Goal: Register for event/course

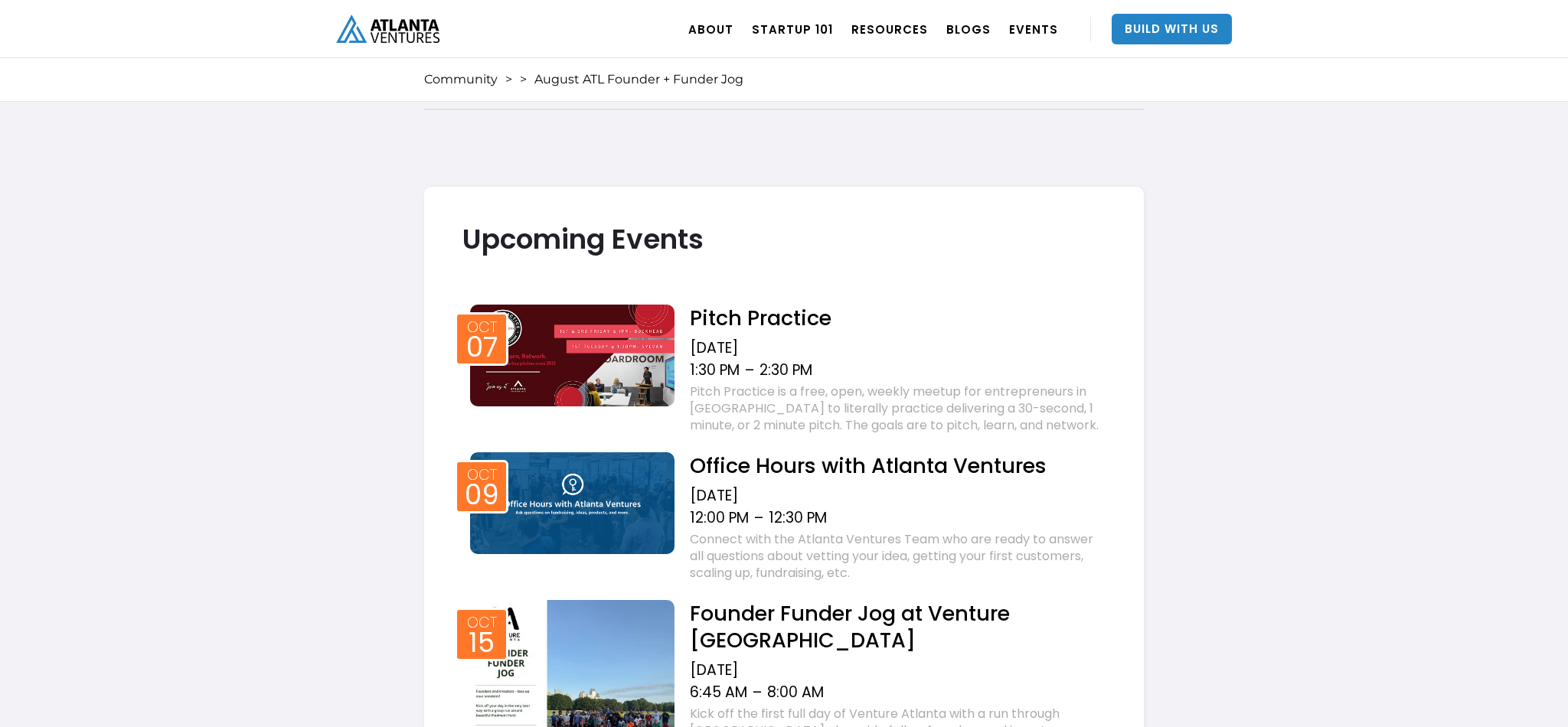
scroll to position [1231, 0]
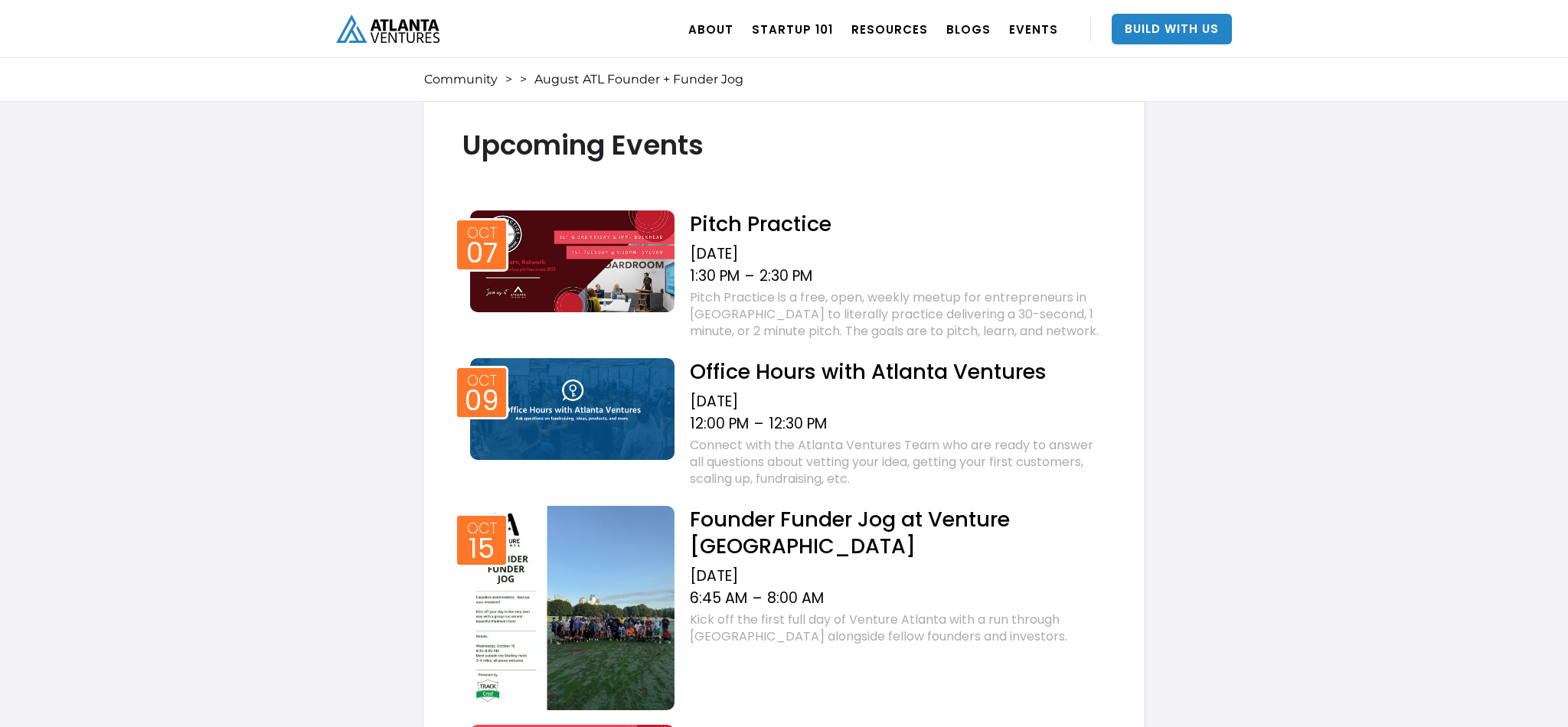
click at [798, 515] on h2 "Founder Funder Jog at Venture Atlanta" at bounding box center [897, 533] width 416 height 54
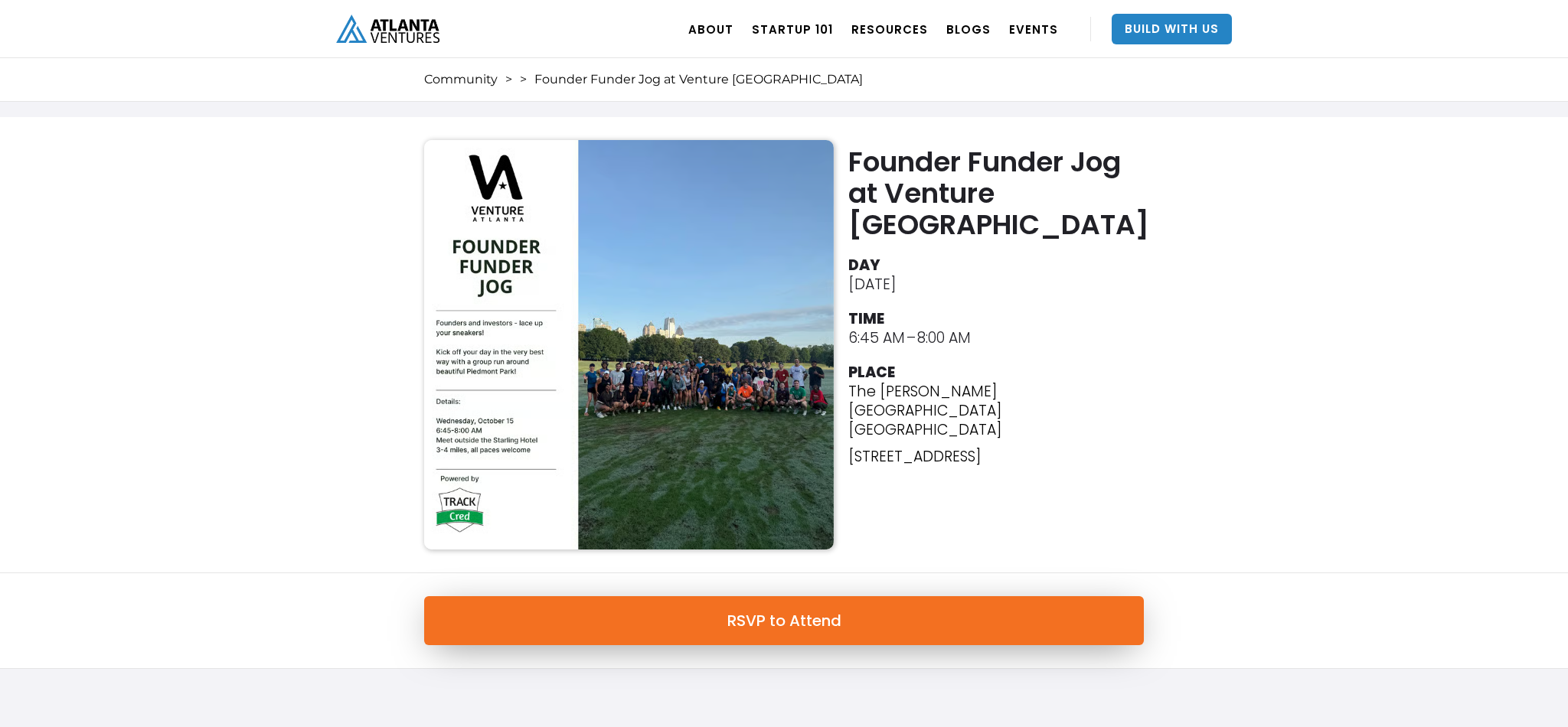
click at [798, 631] on link "RSVP to Attend" at bounding box center [784, 621] width 720 height 49
click at [381, 26] on img "home" at bounding box center [387, 29] width 103 height 29
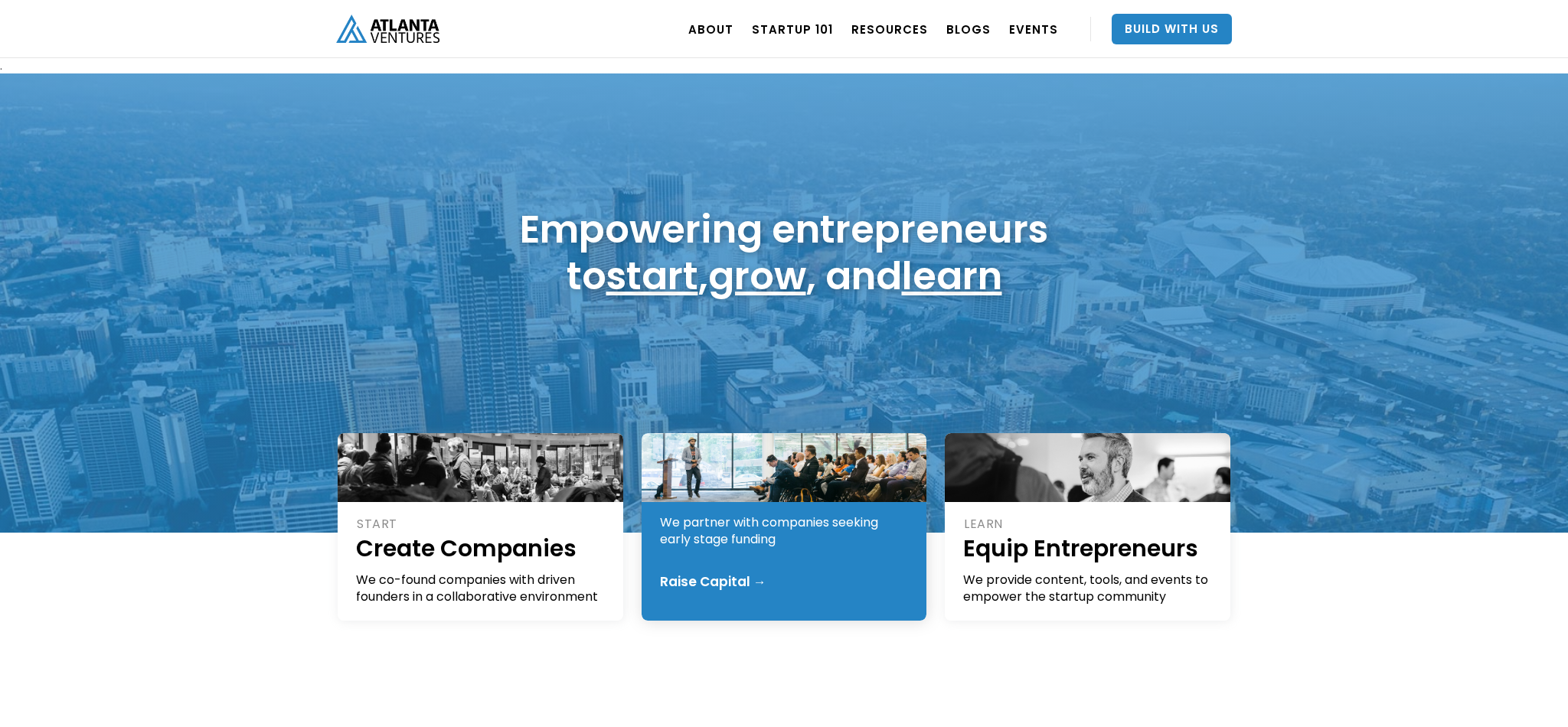
click at [722, 583] on div "Raise Capital →" at bounding box center [713, 581] width 106 height 15
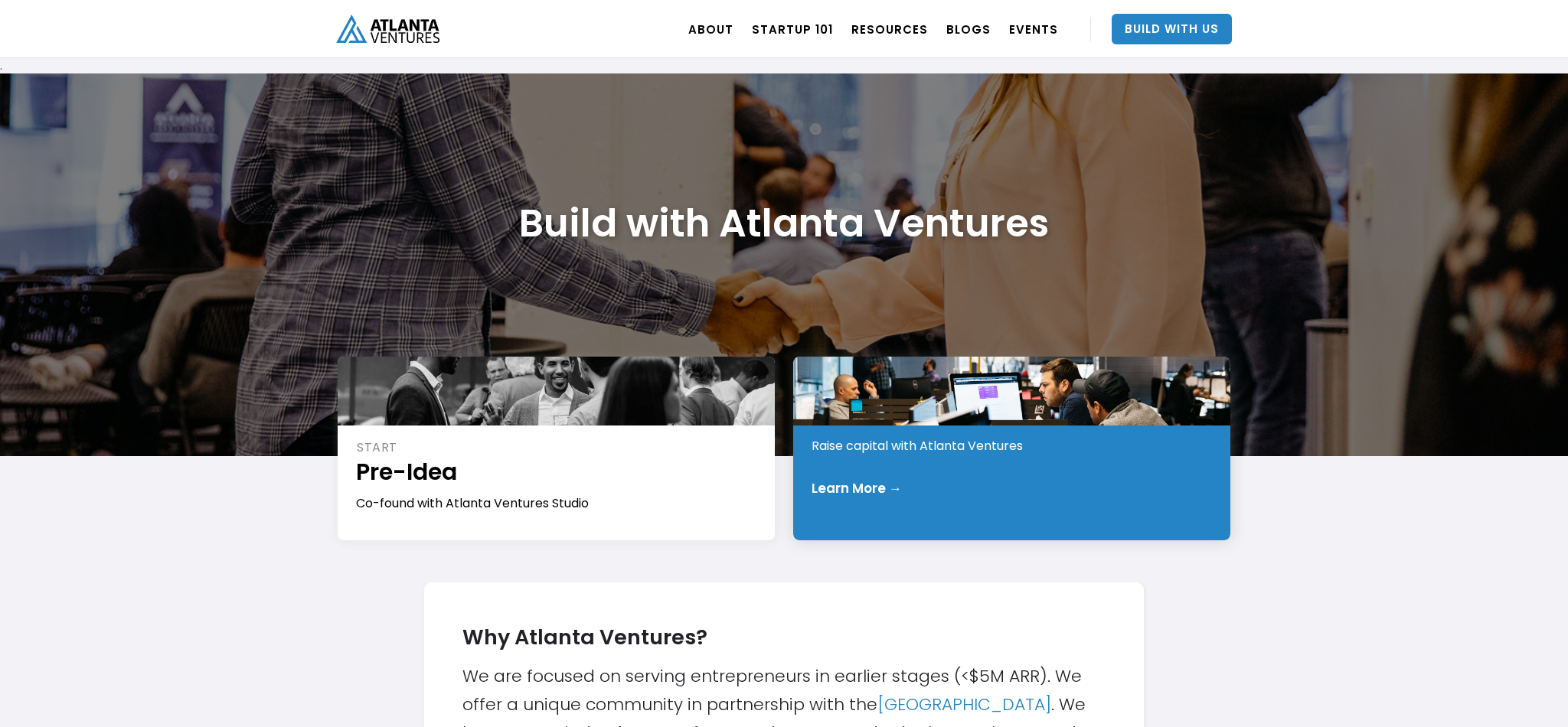
click at [978, 473] on div "INVEST Early Stage Raise capital with Atlanta Ventures Learn More →" at bounding box center [1012, 449] width 437 height 184
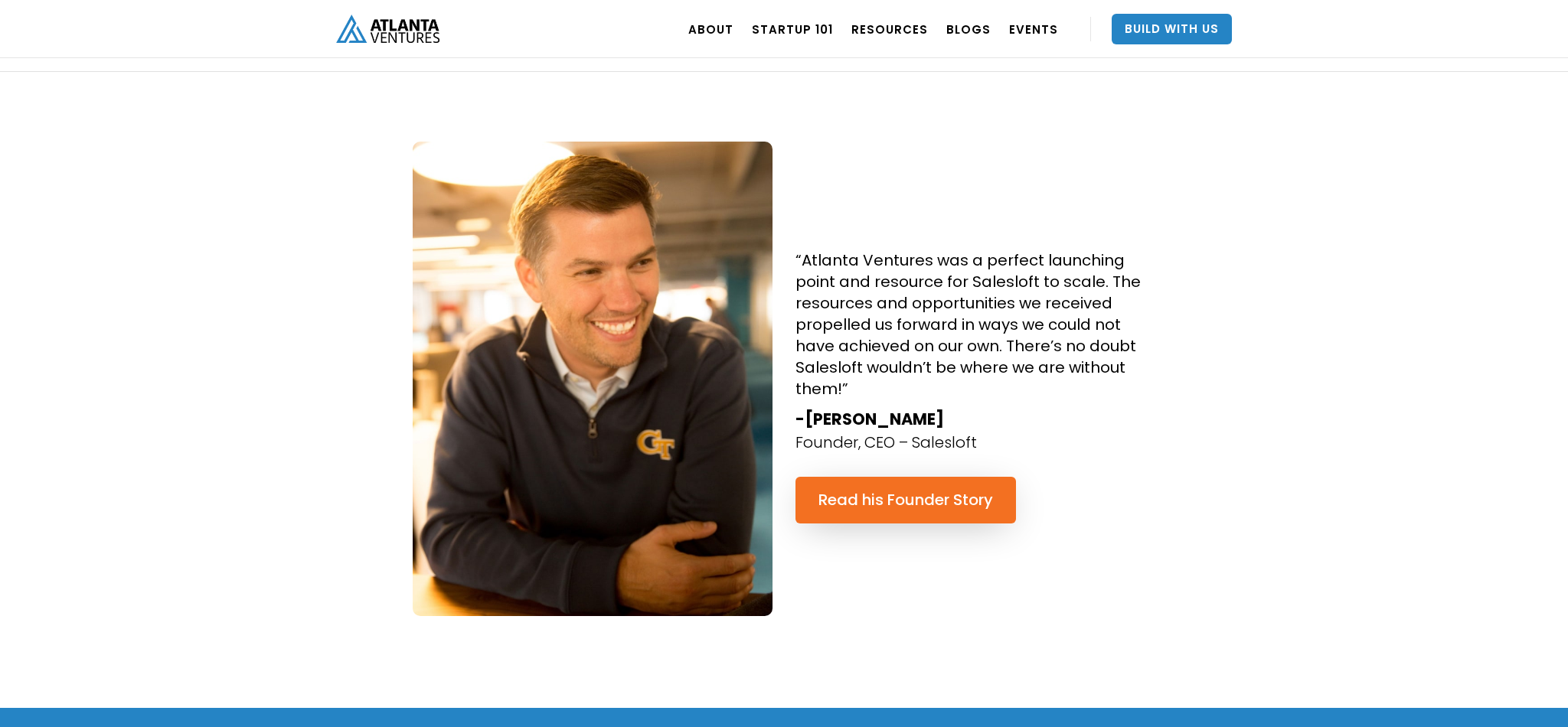
scroll to position [1450, 0]
